Goal: Task Accomplishment & Management: Manage account settings

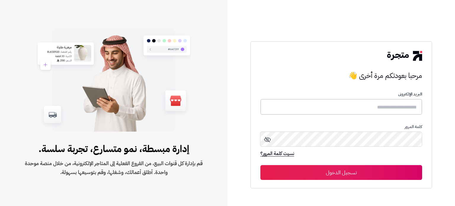
click at [346, 111] on input "text" at bounding box center [342, 107] width 162 height 16
type input "**********"
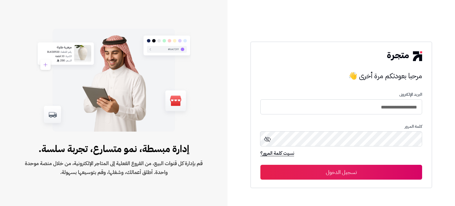
click at [270, 140] on icon at bounding box center [267, 139] width 7 height 7
click at [327, 170] on button "تسجيل الدخول" at bounding box center [342, 172] width 162 height 15
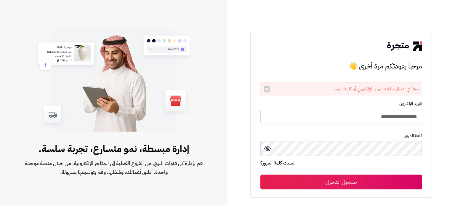
click at [261, 175] on button "تسجيل الدخول" at bounding box center [342, 182] width 162 height 15
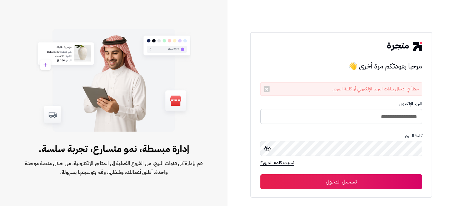
click at [385, 180] on button "تسجيل الدخول" at bounding box center [342, 181] width 162 height 15
click at [266, 148] on icon at bounding box center [267, 148] width 7 height 7
click at [347, 180] on button "تسجيل الدخول" at bounding box center [342, 181] width 162 height 15
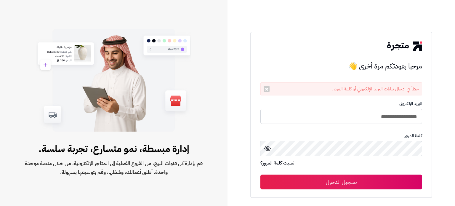
click at [265, 146] on icon at bounding box center [267, 148] width 7 height 7
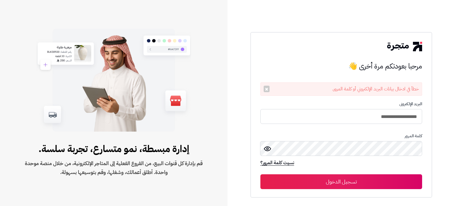
click at [347, 183] on button "تسجيل الدخول" at bounding box center [342, 181] width 162 height 15
click at [269, 149] on icon at bounding box center [267, 148] width 7 height 7
click at [352, 178] on button "تسجيل الدخول" at bounding box center [342, 181] width 162 height 15
click at [283, 161] on link "نسيت كلمة المرور؟" at bounding box center [278, 163] width 34 height 8
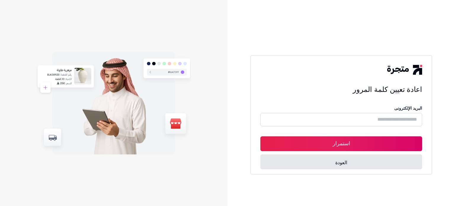
click at [346, 123] on input "text" at bounding box center [342, 119] width 162 height 13
drag, startPoint x: 407, startPoint y: 131, endPoint x: 384, endPoint y: 119, distance: 26.4
click at [384, 119] on form "البريد الإلكترونى استمرار العودة" at bounding box center [342, 137] width 162 height 63
click at [384, 119] on input "text" at bounding box center [342, 119] width 162 height 13
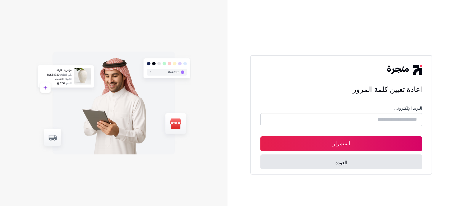
click at [423, 132] on div "اعادة تعيين كلمة المرور البريد الإلكترونى استمرار العودة طور بحب ، متجرة" at bounding box center [341, 114] width 182 height 119
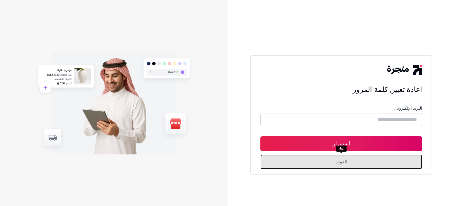
click at [389, 162] on link "العودة" at bounding box center [342, 161] width 162 height 15
